Goal: Information Seeking & Learning: Learn about a topic

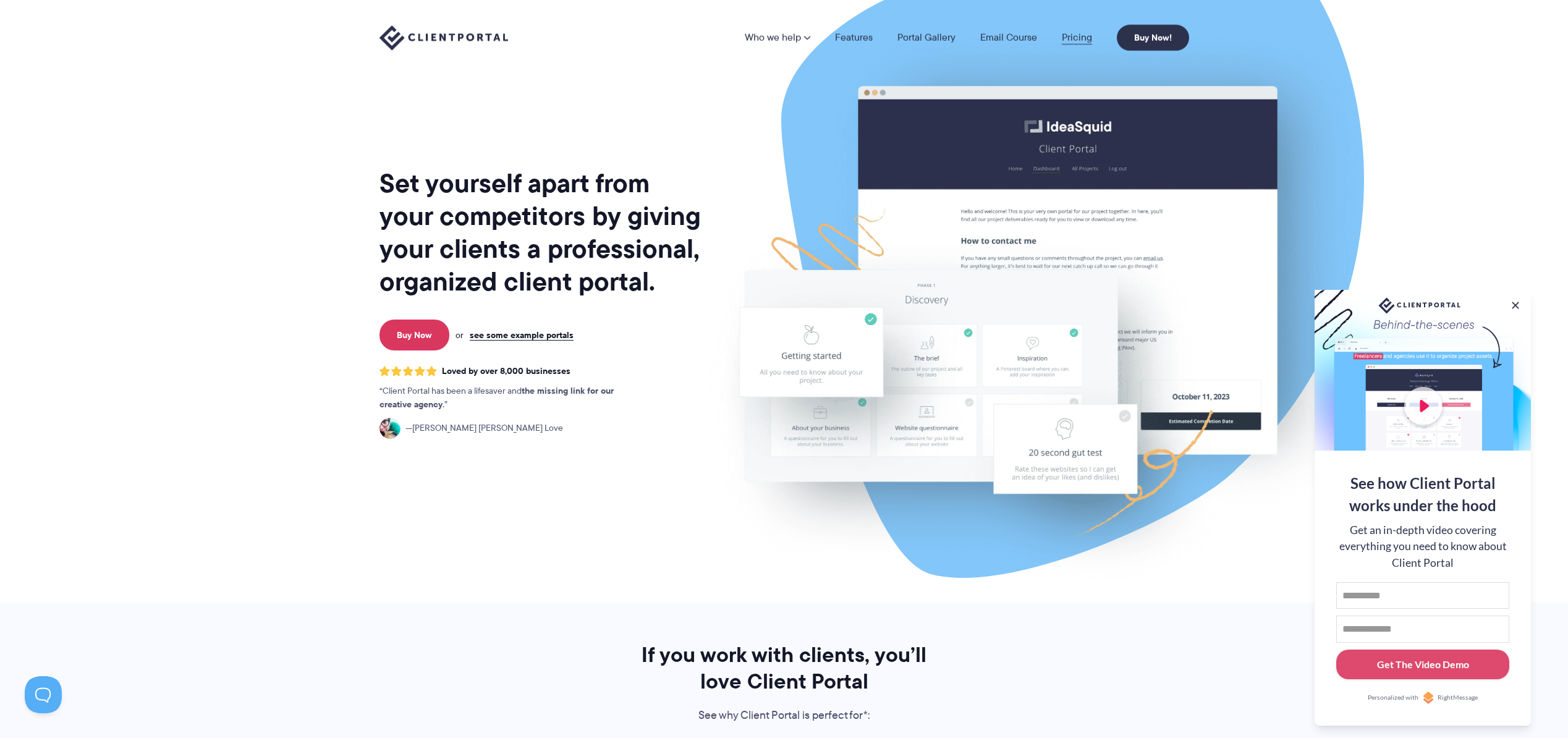
click at [1081, 39] on link "Pricing" at bounding box center [1077, 37] width 30 height 10
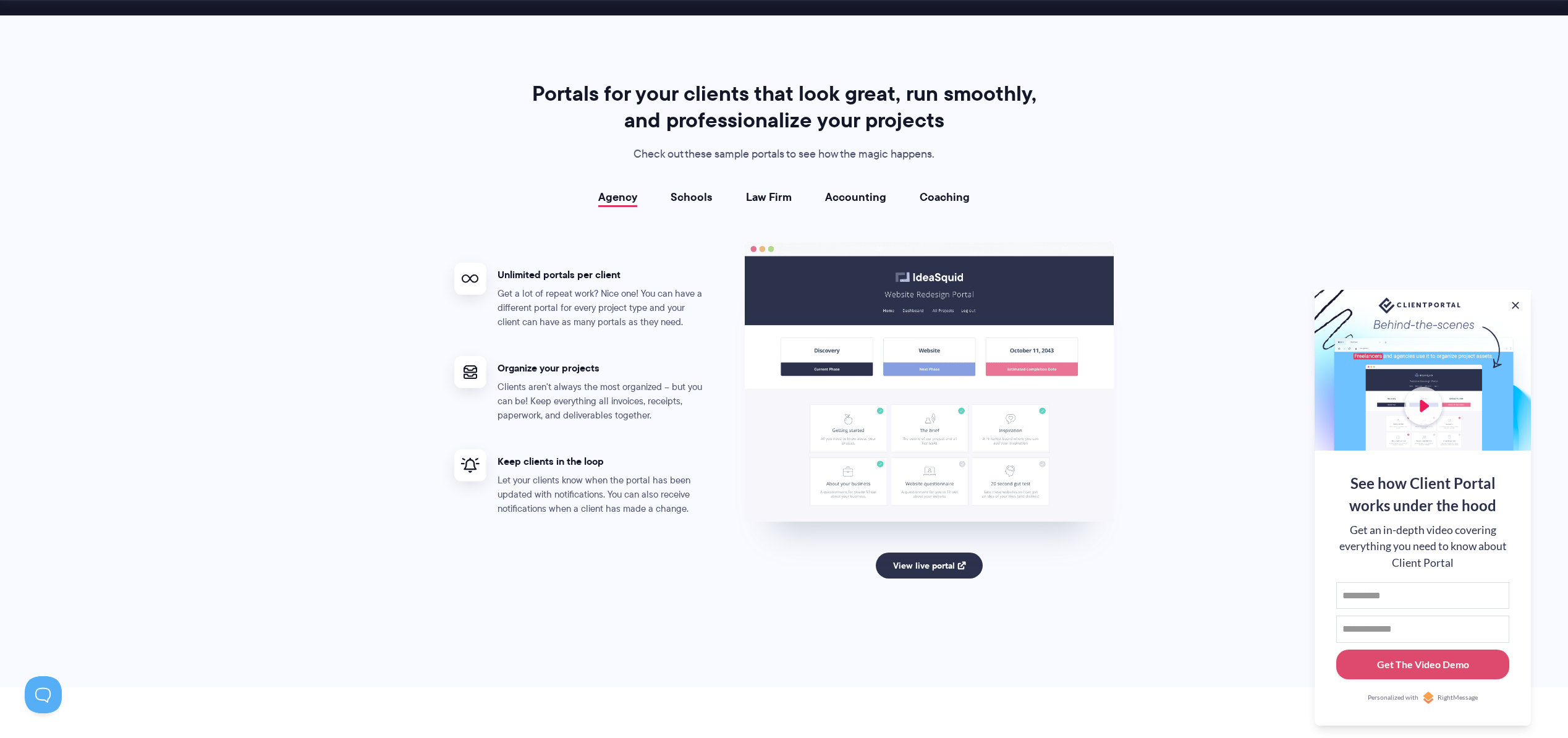
scroll to position [2170, 0]
